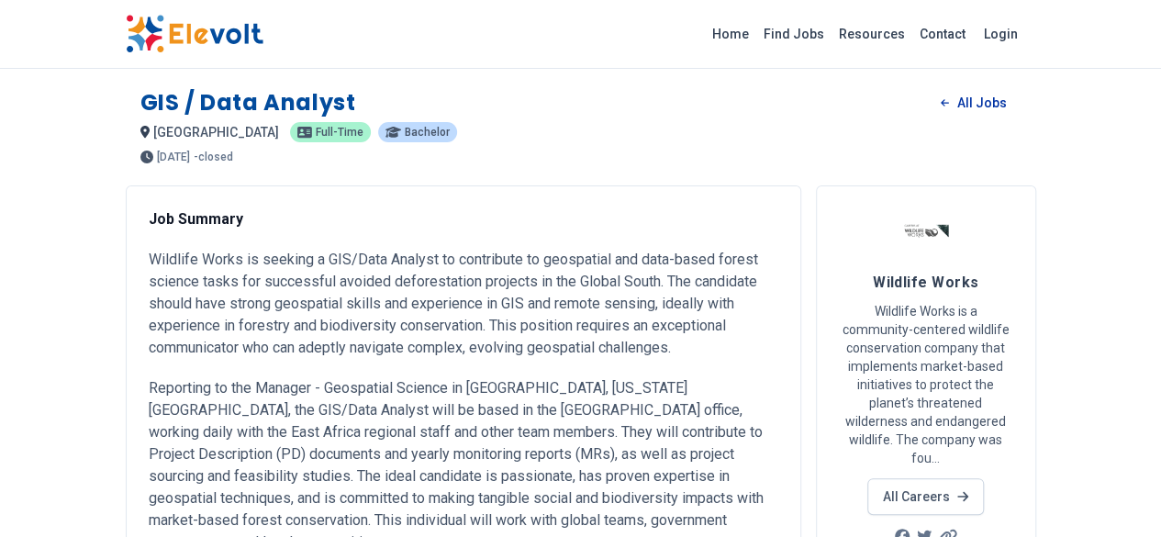
click at [1020, 107] on link "All Jobs" at bounding box center [973, 103] width 94 height 28
click at [1020, 105] on link "All Jobs" at bounding box center [973, 103] width 94 height 28
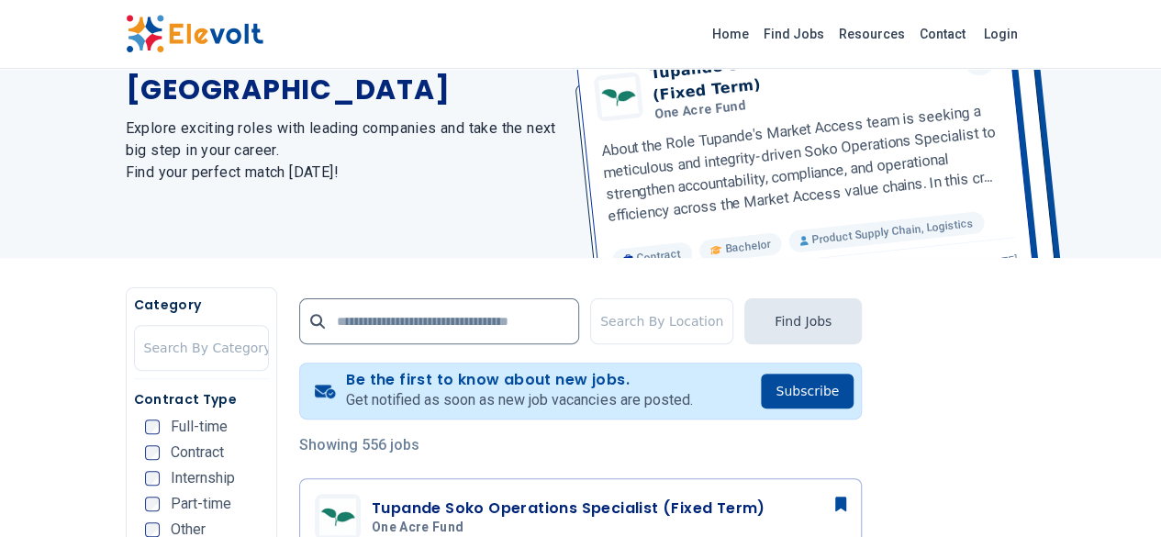
scroll to position [150, 0]
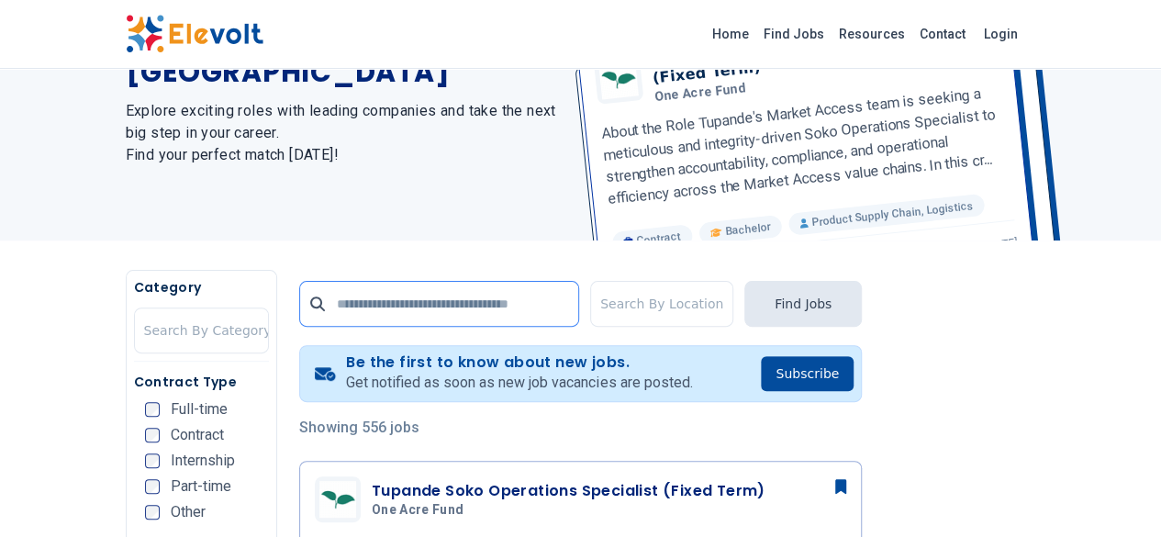
click at [372, 304] on input "text" at bounding box center [439, 304] width 280 height 46
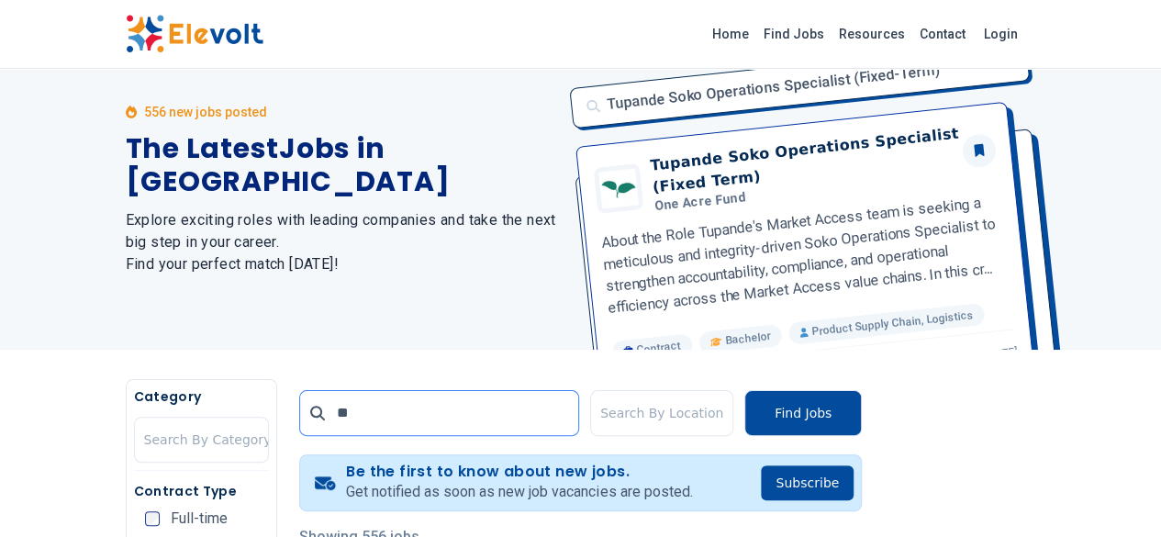
scroll to position [0, 0]
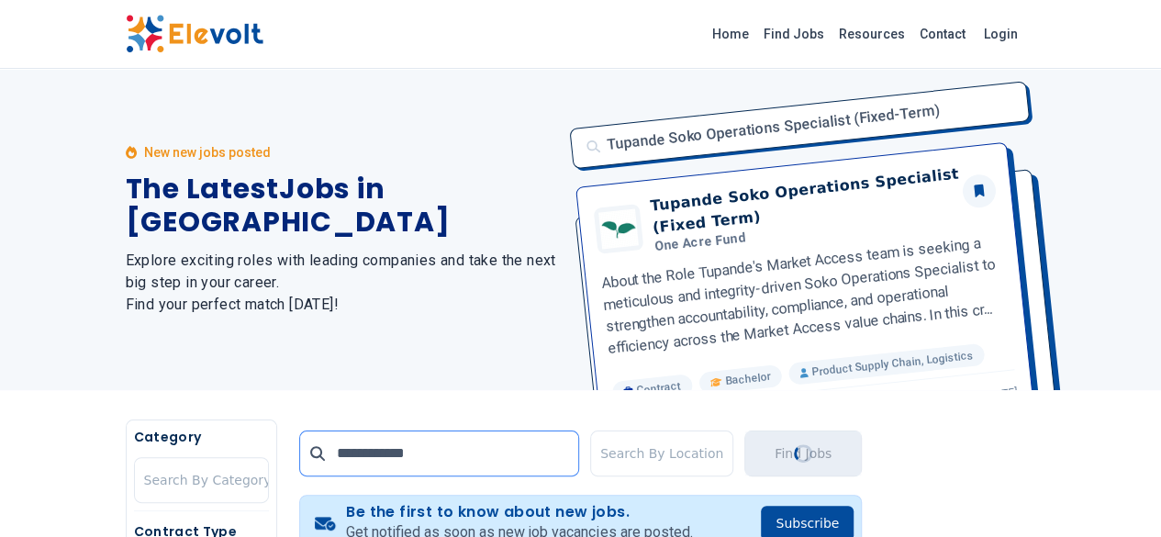
type input "**********"
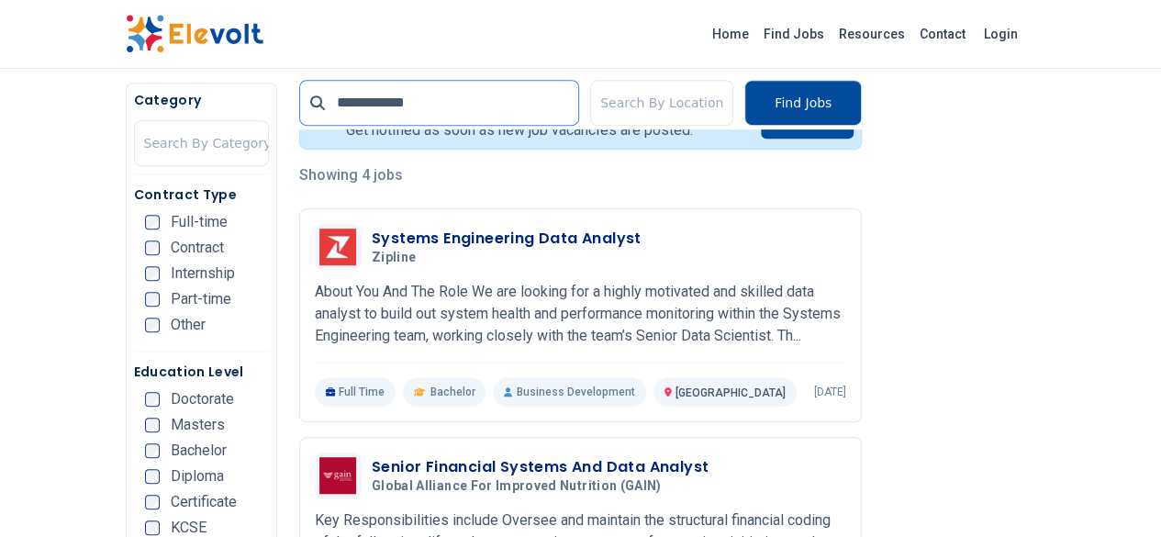
scroll to position [403, 0]
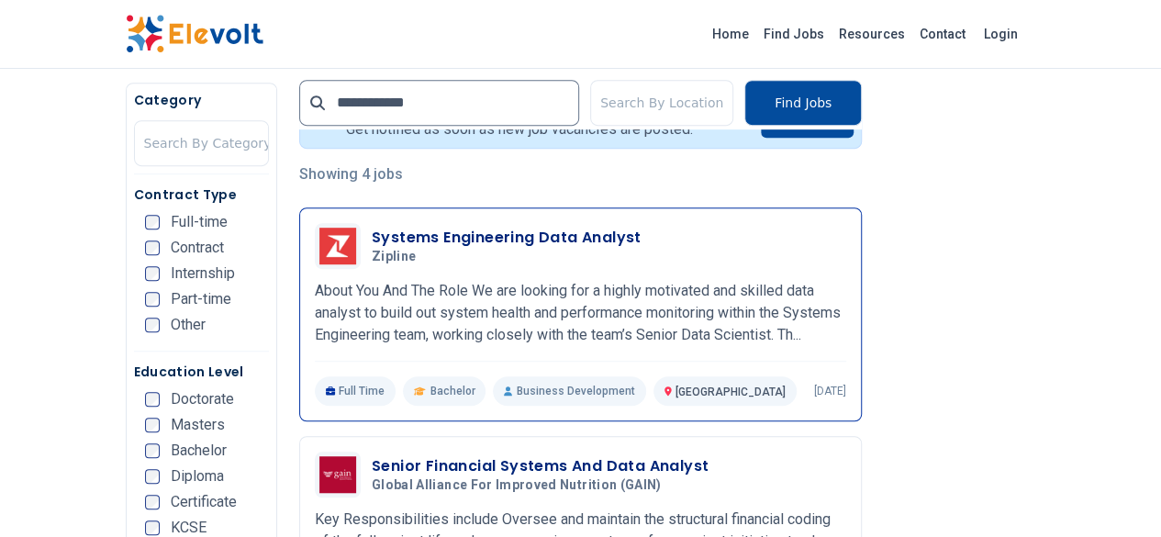
click at [382, 236] on h3 "Systems Engineering Data Analyst" at bounding box center [507, 238] width 270 height 22
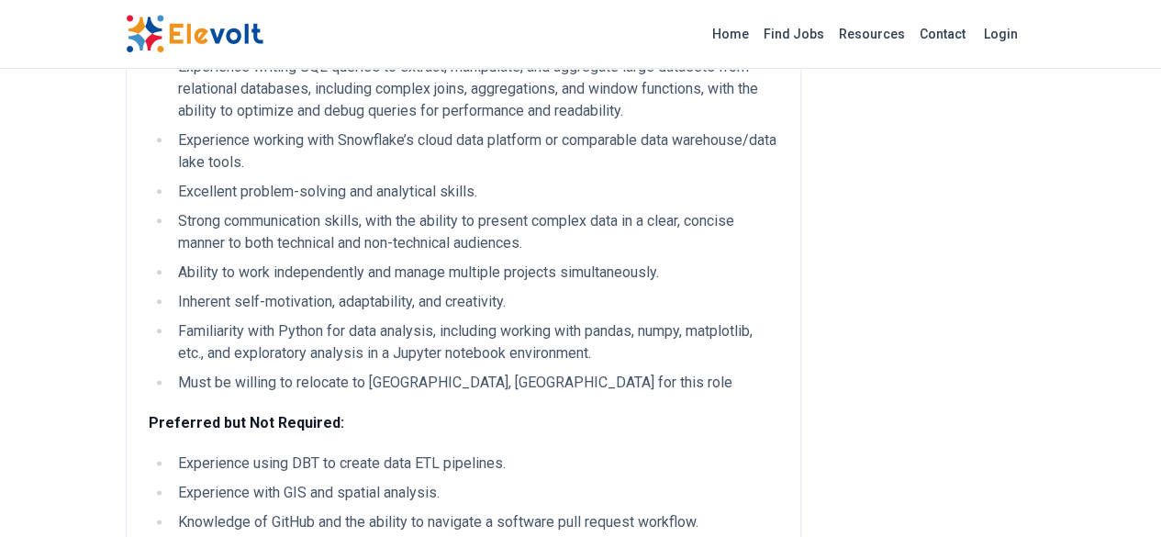
scroll to position [955, 0]
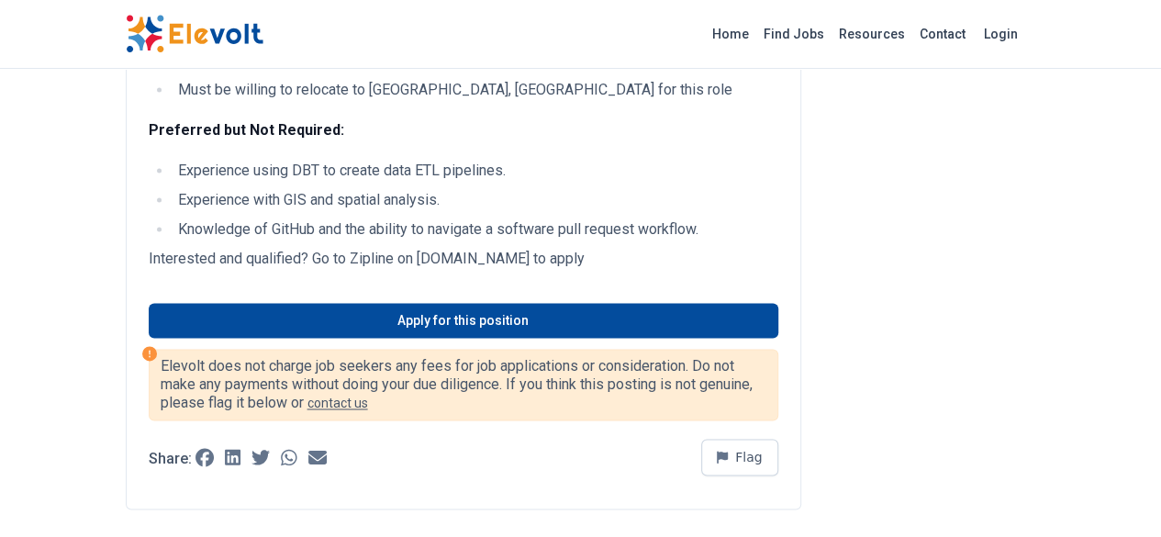
scroll to position [1250, 0]
